Goal: Navigation & Orientation: Find specific page/section

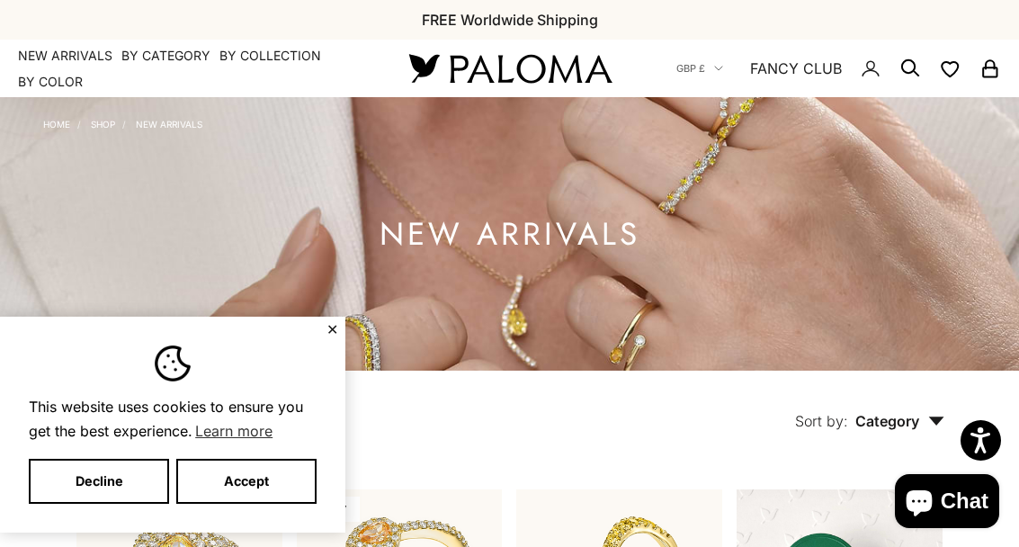
click at [112, 481] on button "Decline" at bounding box center [99, 481] width 140 height 45
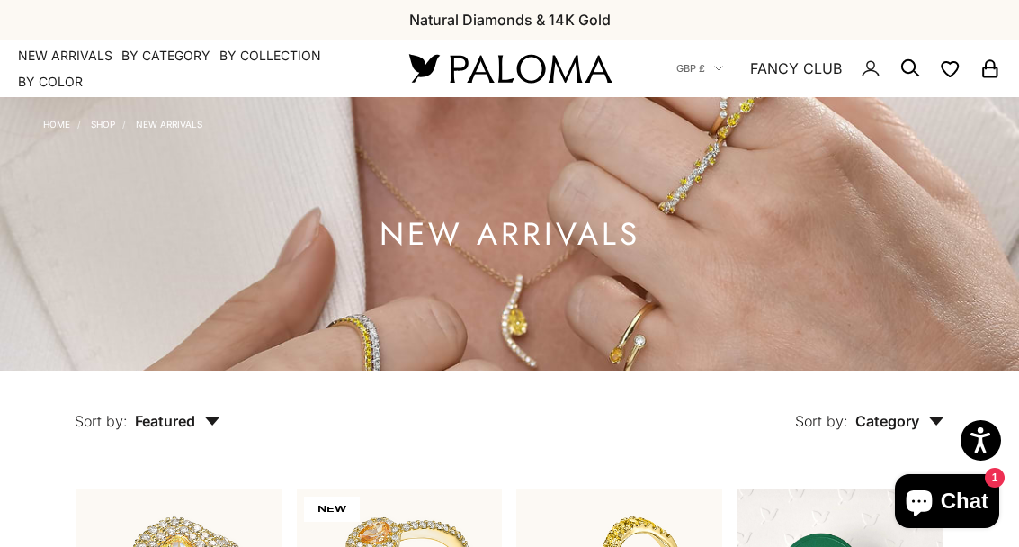
click at [167, 130] on link "NEW ARRIVALS" at bounding box center [169, 124] width 67 height 11
click at [171, 52] on summary "By Category" at bounding box center [165, 56] width 89 height 18
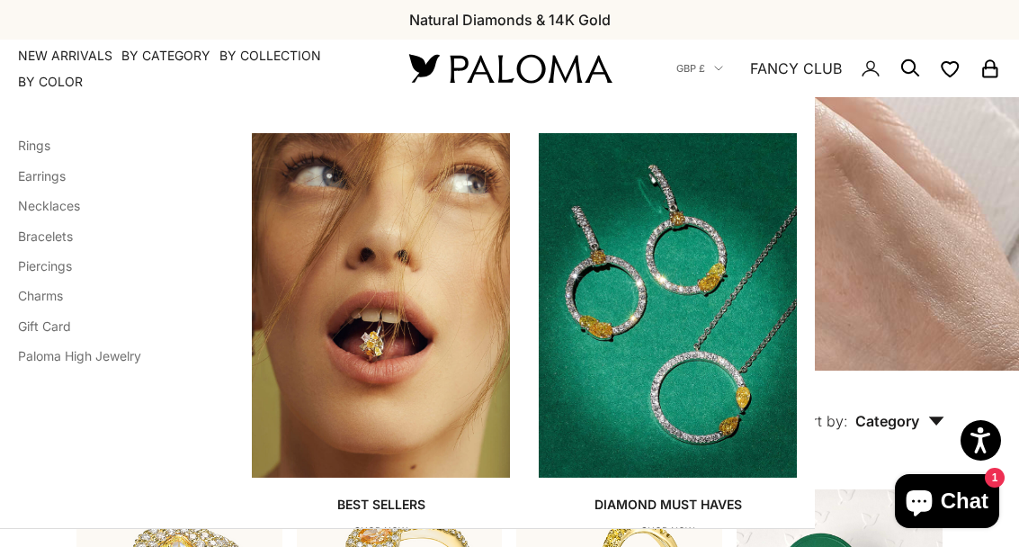
click at [80, 208] on link "Necklaces" at bounding box center [49, 205] width 62 height 15
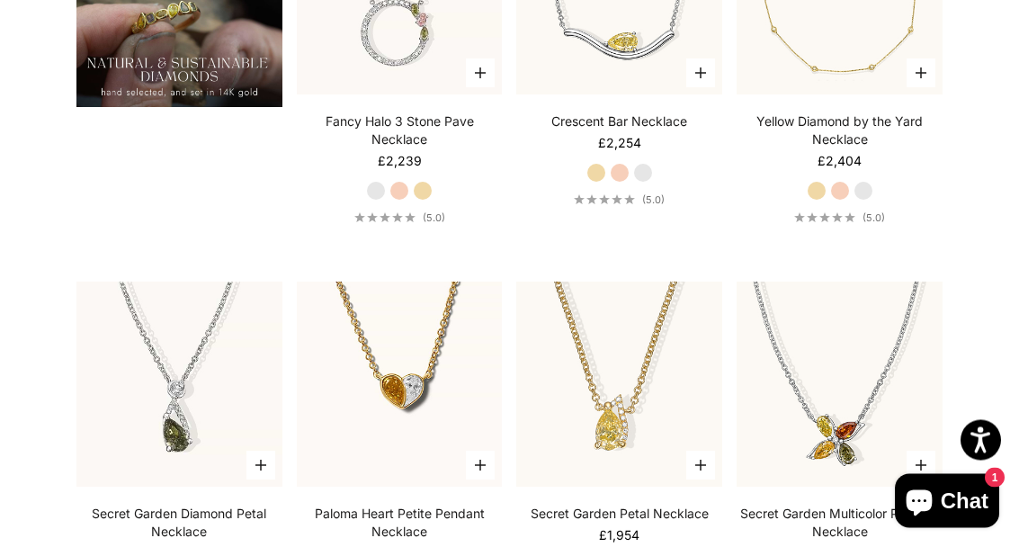
scroll to position [1387, 0]
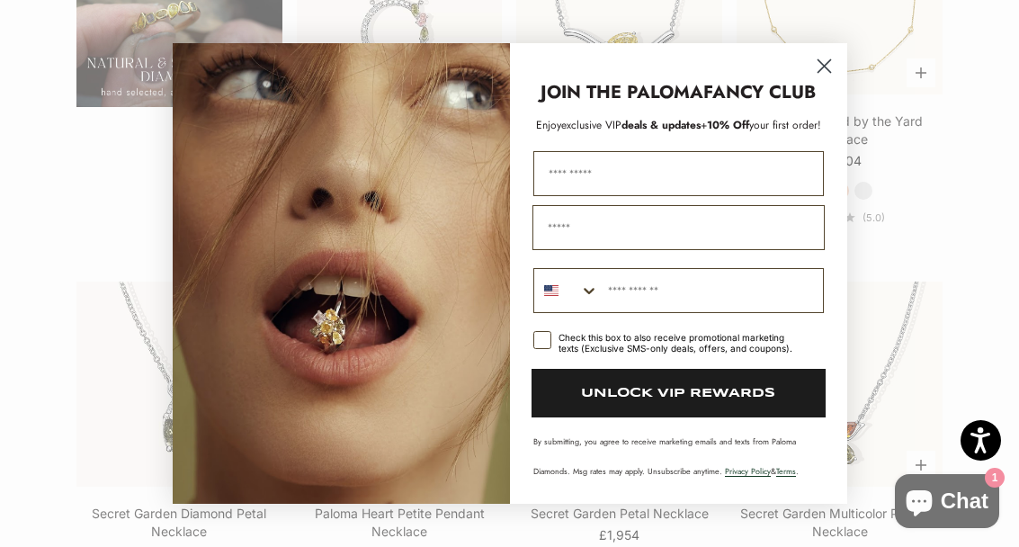
click at [833, 81] on circle "Close dialog" at bounding box center [824, 66] width 30 height 30
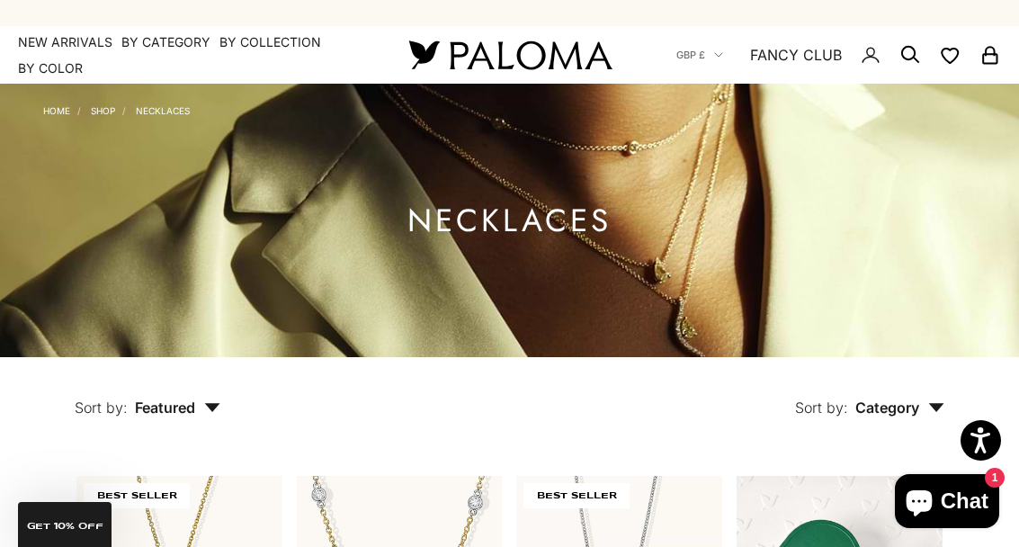
scroll to position [21, 0]
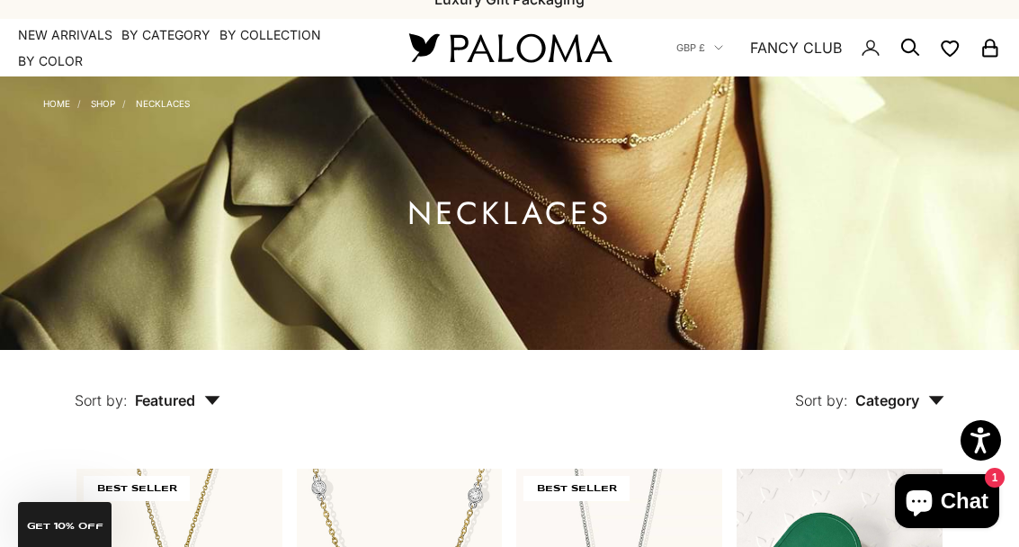
click at [165, 33] on summary "By Category" at bounding box center [165, 35] width 89 height 18
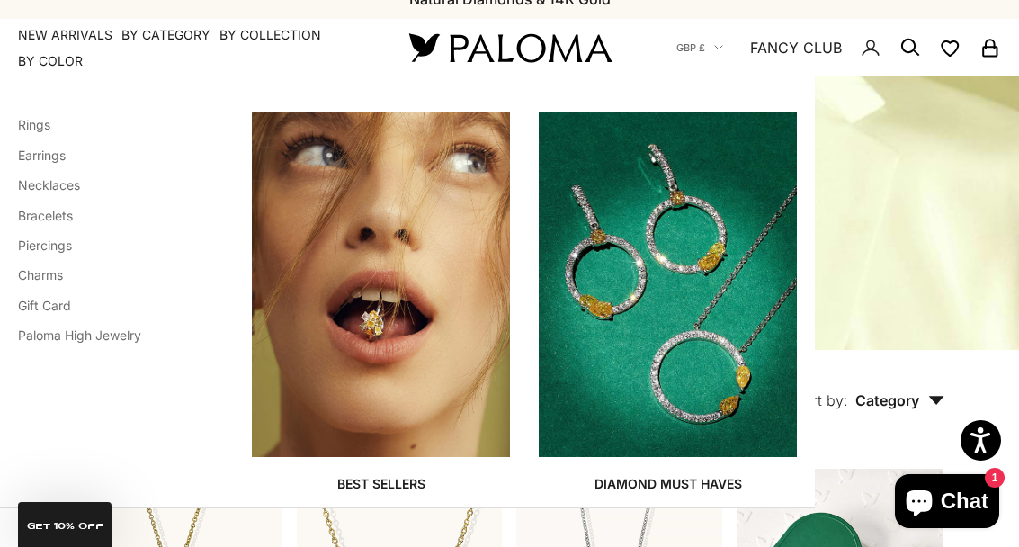
click at [60, 215] on link "Bracelets" at bounding box center [45, 215] width 55 height 15
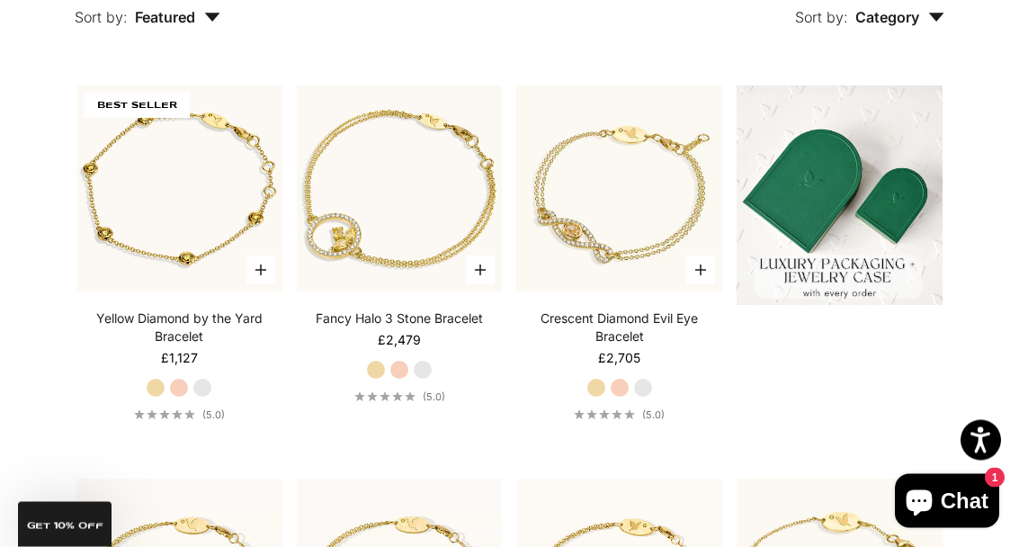
scroll to position [409, 0]
